Goal: Communication & Community: Answer question/provide support

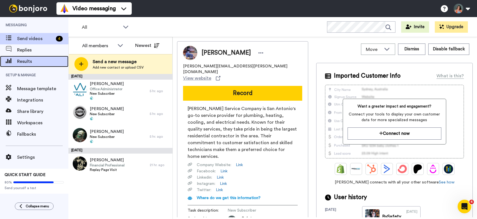
click at [27, 61] on span "Results" at bounding box center [42, 61] width 51 height 7
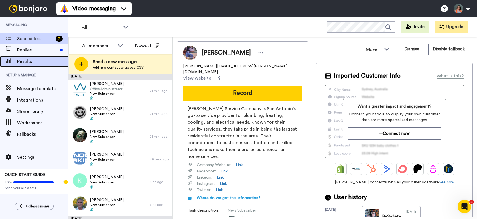
click at [27, 62] on span "Results" at bounding box center [42, 61] width 51 height 7
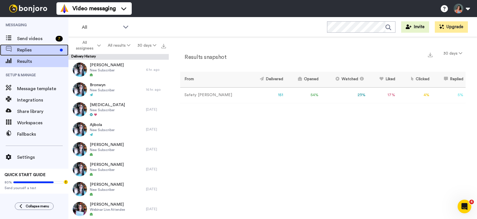
click at [30, 49] on span "Replies" at bounding box center [37, 50] width 40 height 7
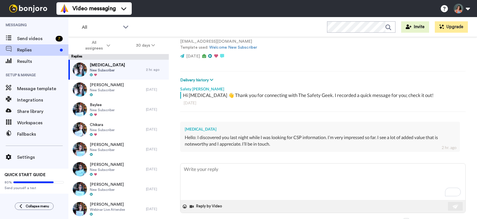
scroll to position [54, 0]
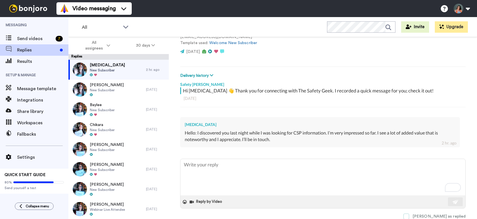
click at [409, 217] on span at bounding box center [406, 217] width 6 height 6
type textarea "x"
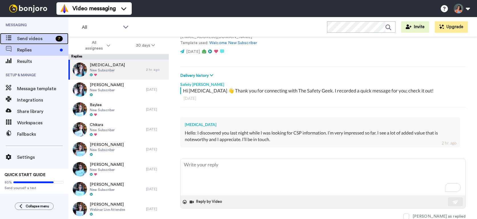
click at [31, 37] on span "Send videos" at bounding box center [35, 38] width 36 height 7
